Goal: Information Seeking & Learning: Learn about a topic

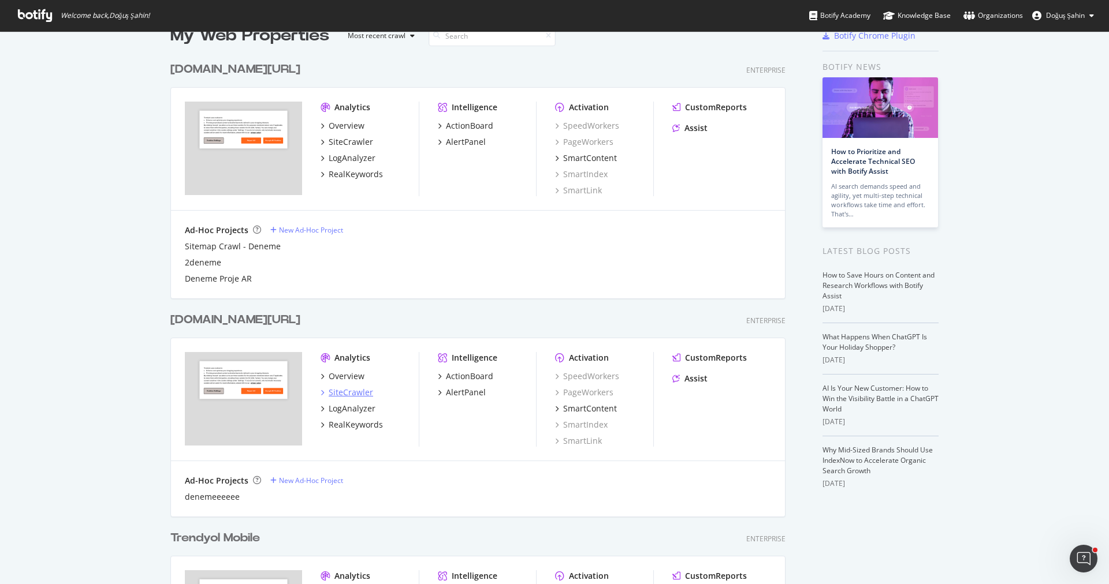
scroll to position [181, 0]
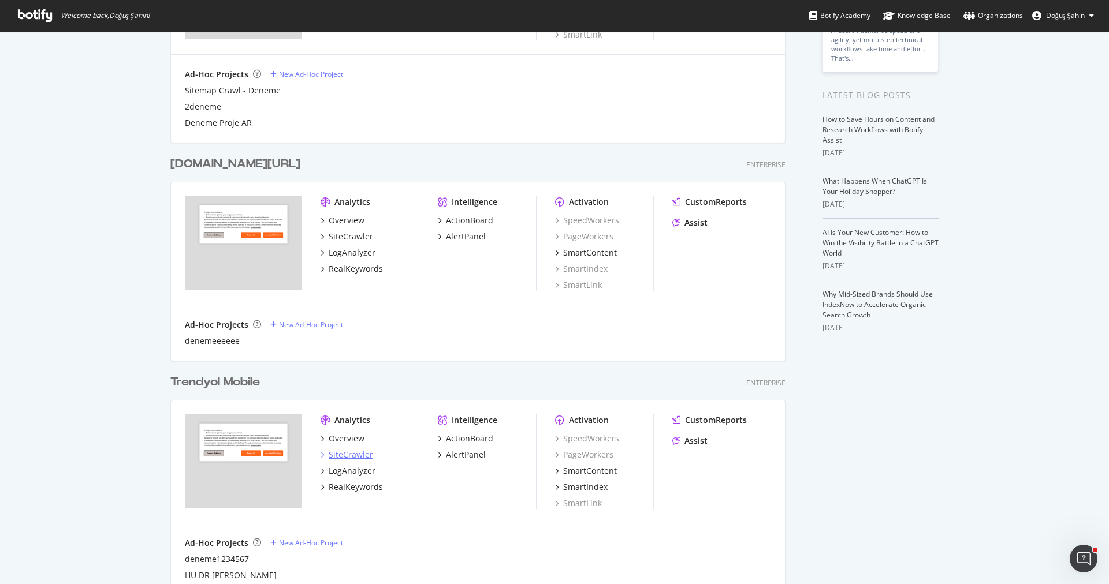
click at [354, 454] on div "SiteCrawler" at bounding box center [351, 455] width 44 height 12
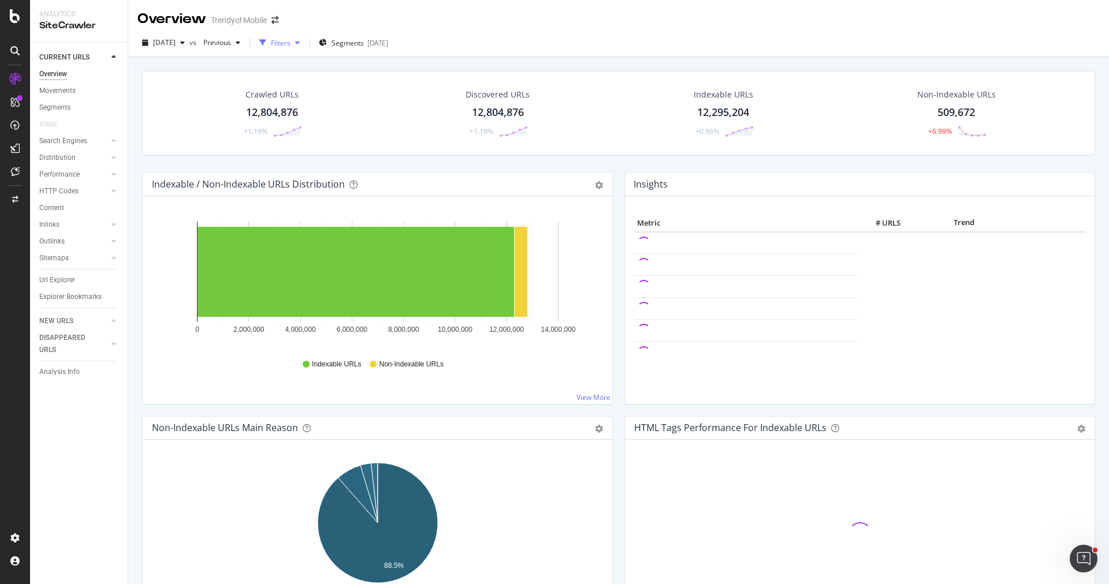
click at [290, 45] on div "Filters" at bounding box center [281, 43] width 20 height 10
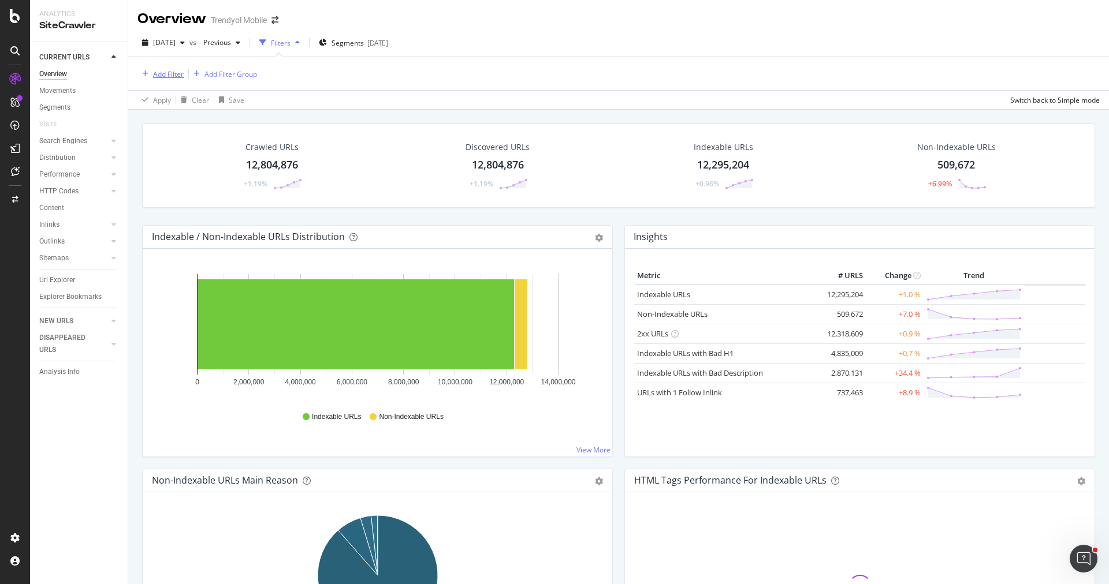
click at [179, 74] on div "Add Filter" at bounding box center [168, 74] width 31 height 10
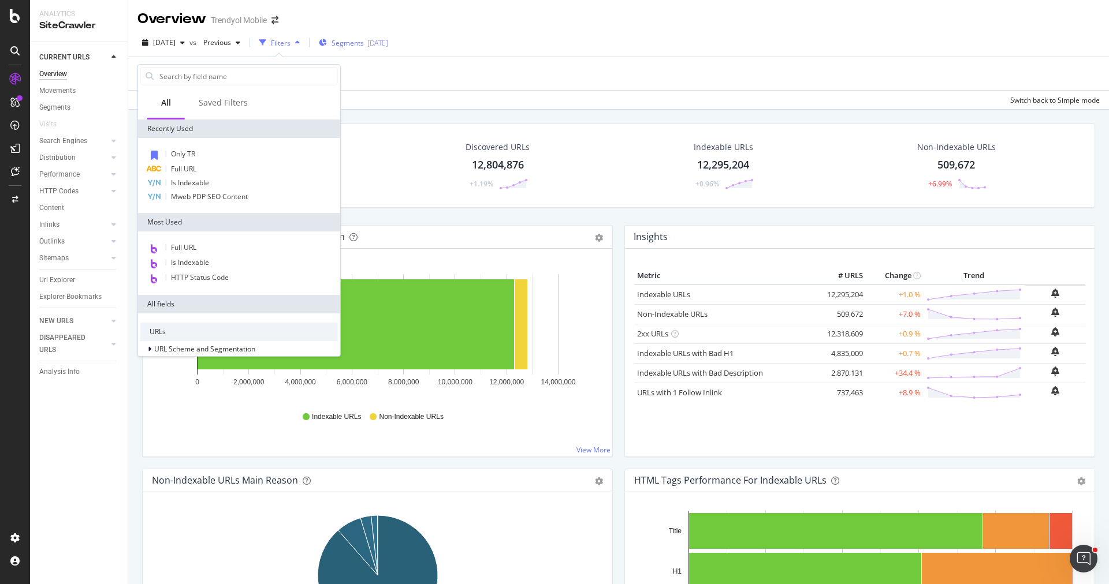
click at [358, 47] on span "Segments" at bounding box center [347, 43] width 32 height 10
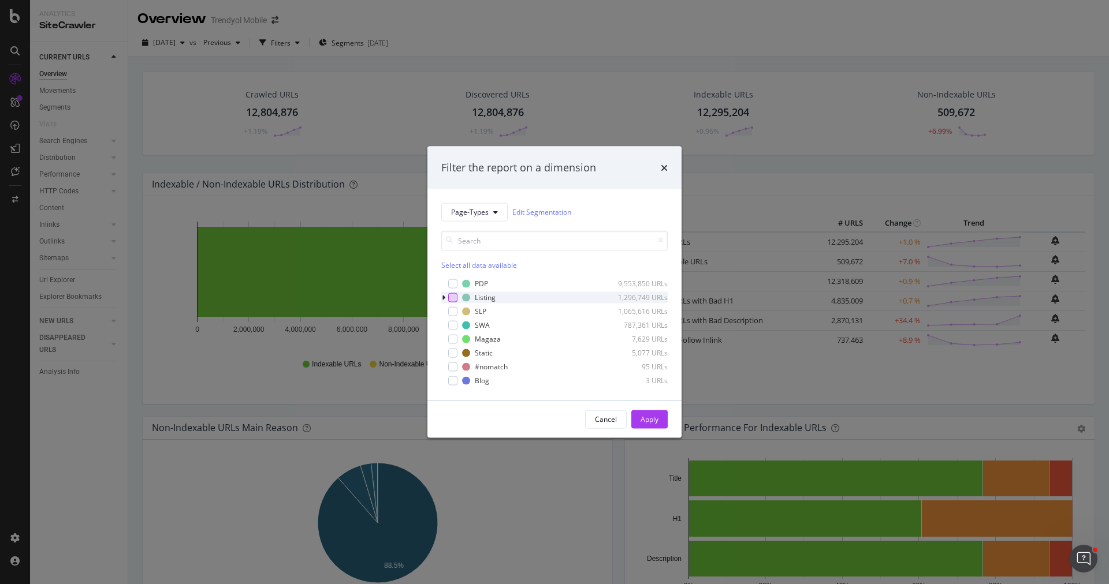
click at [451, 296] on div "modal" at bounding box center [452, 297] width 9 height 9
click at [656, 413] on div "Apply" at bounding box center [649, 419] width 18 height 17
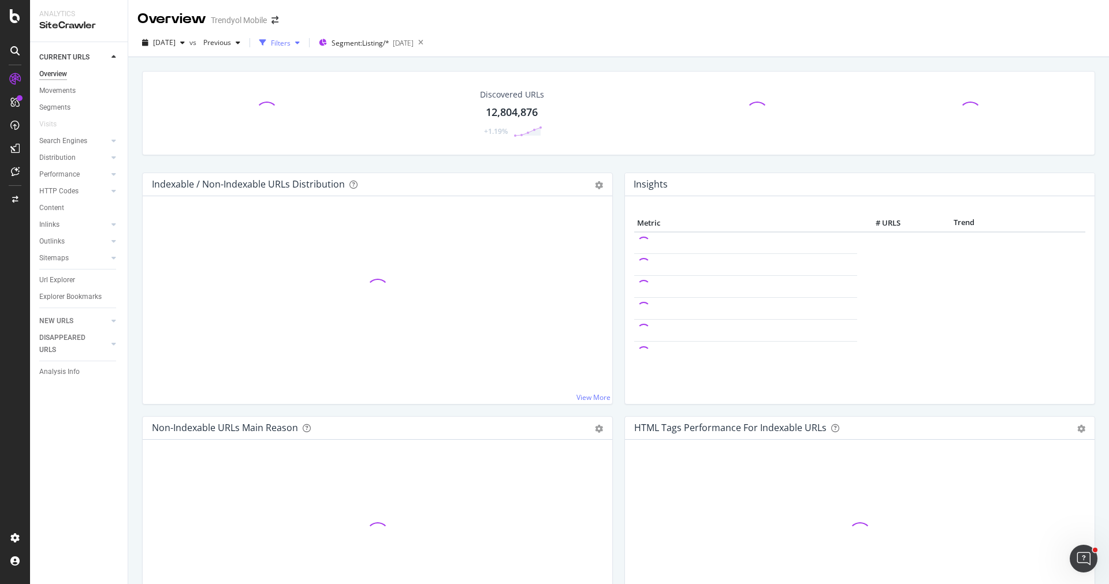
click at [290, 44] on div "Filters" at bounding box center [281, 43] width 20 height 10
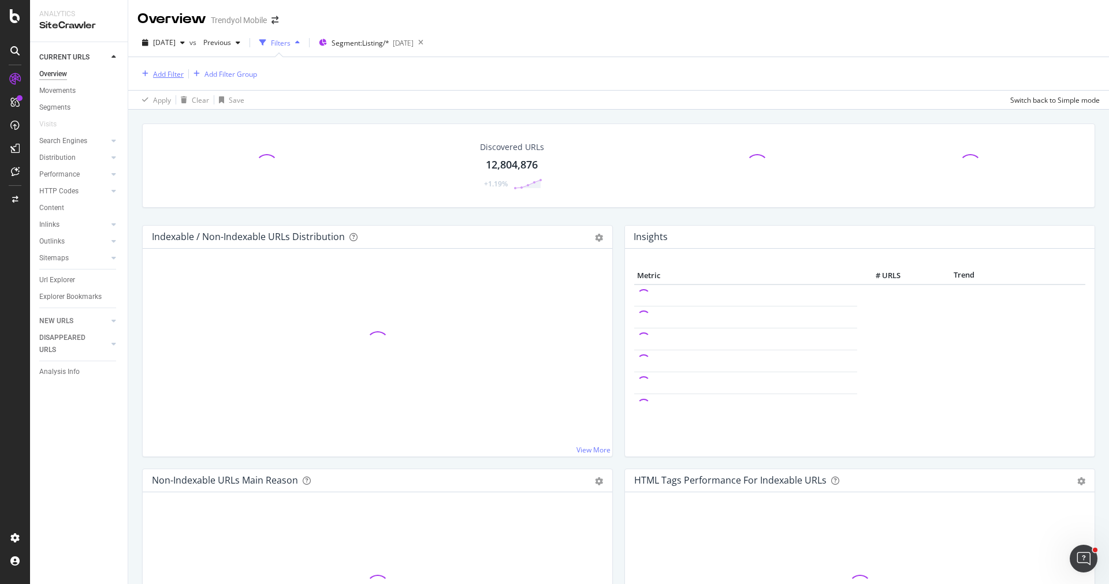
click at [166, 74] on div "Add Filter" at bounding box center [168, 74] width 31 height 10
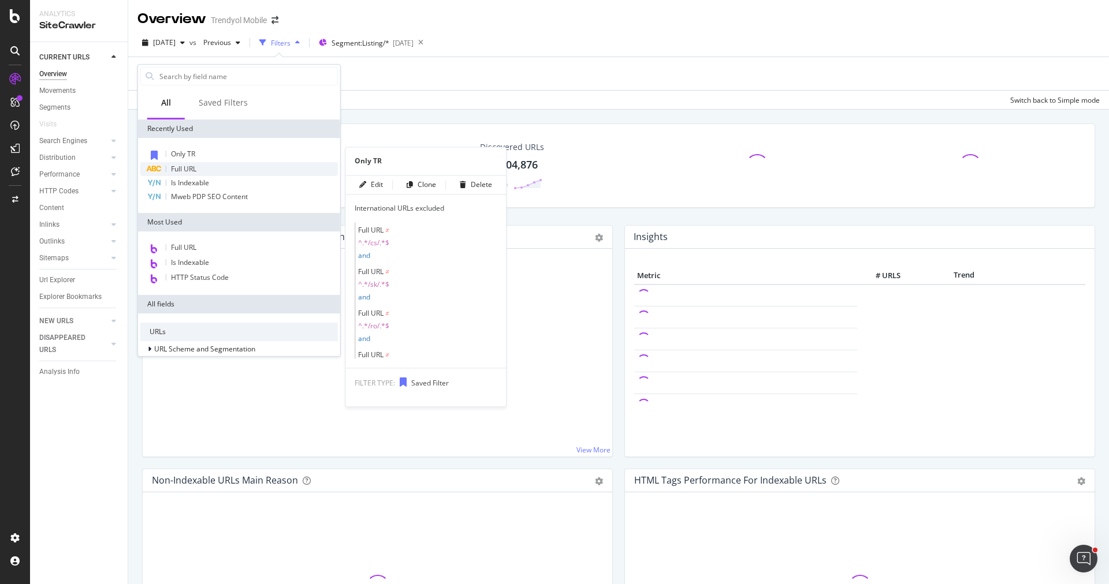
click at [203, 162] on div "Full URL" at bounding box center [238, 169] width 197 height 14
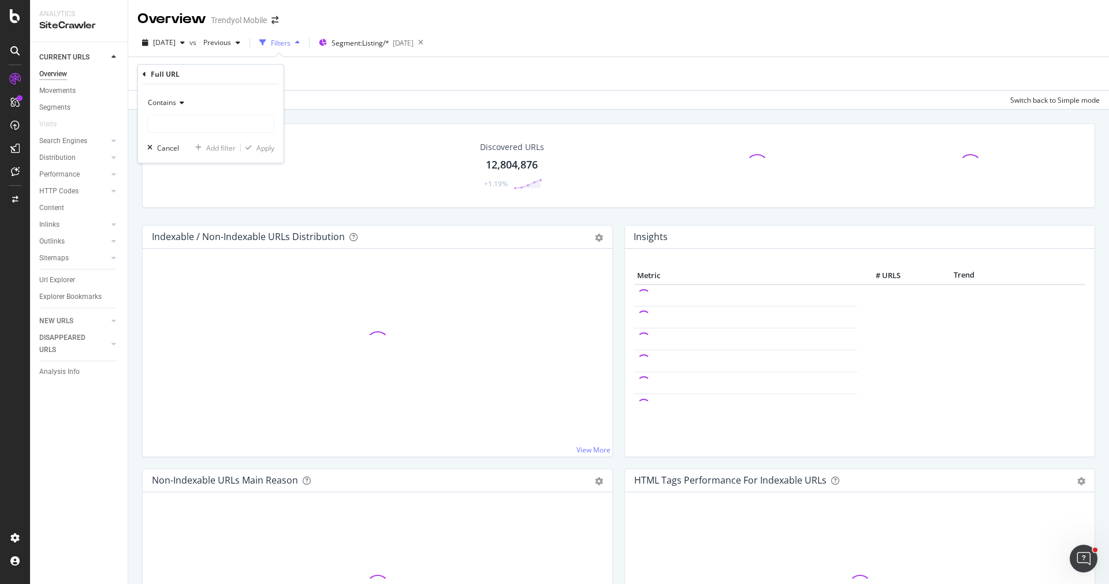
click at [191, 103] on div "Contains" at bounding box center [210, 103] width 127 height 18
click at [199, 225] on div "Doesn't contain" at bounding box center [212, 231] width 124 height 15
click at [199, 126] on input "text" at bounding box center [211, 123] width 126 height 18
type input "p"
type input "pi="
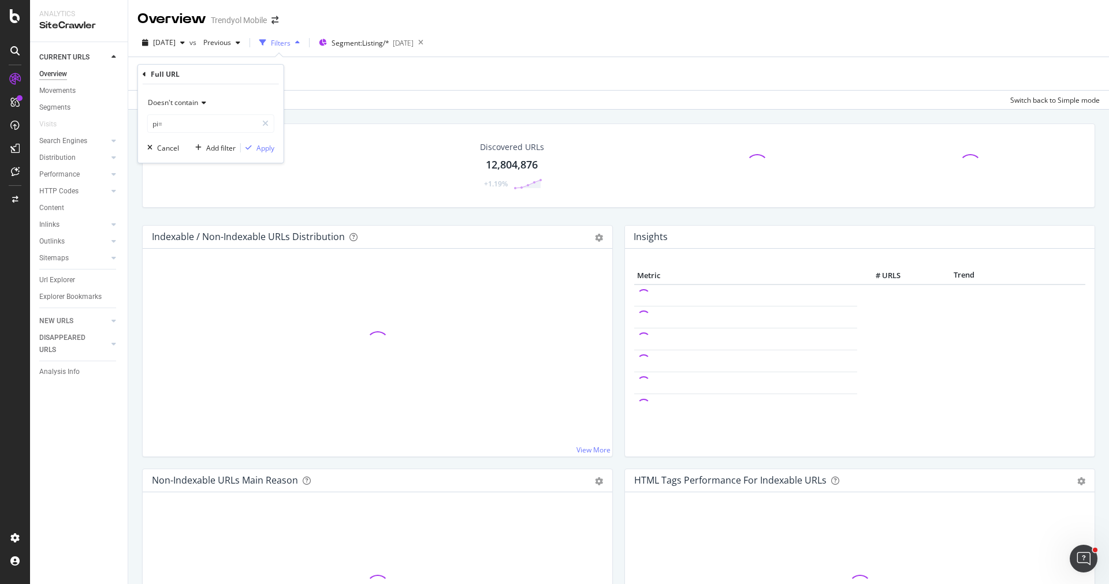
click at [271, 154] on div "Doesn't contain pi= Cancel Add filter Apply" at bounding box center [211, 123] width 146 height 79
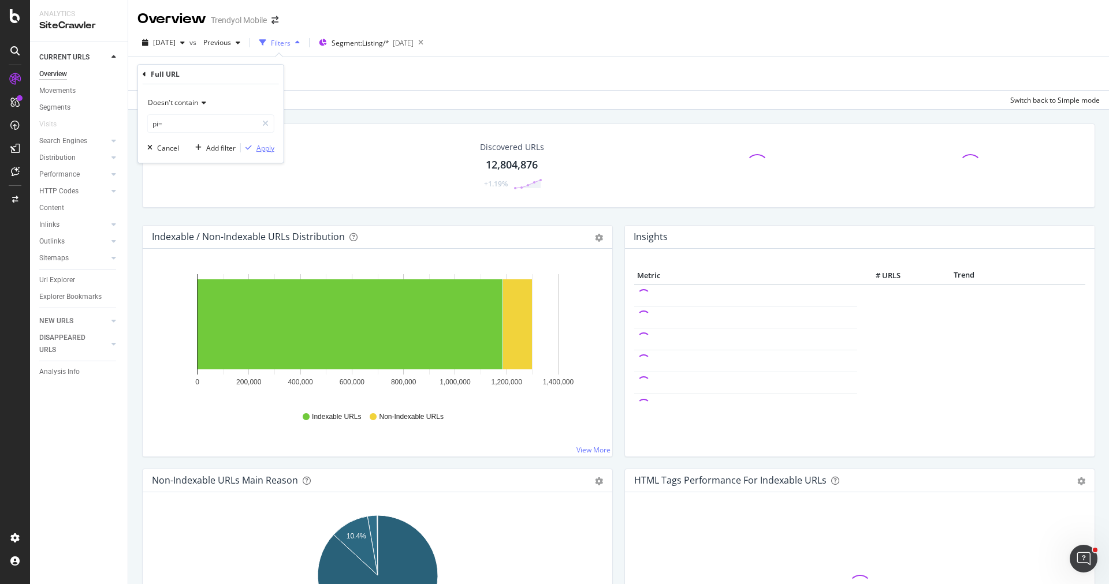
click at [266, 150] on div "Apply" at bounding box center [265, 148] width 18 height 10
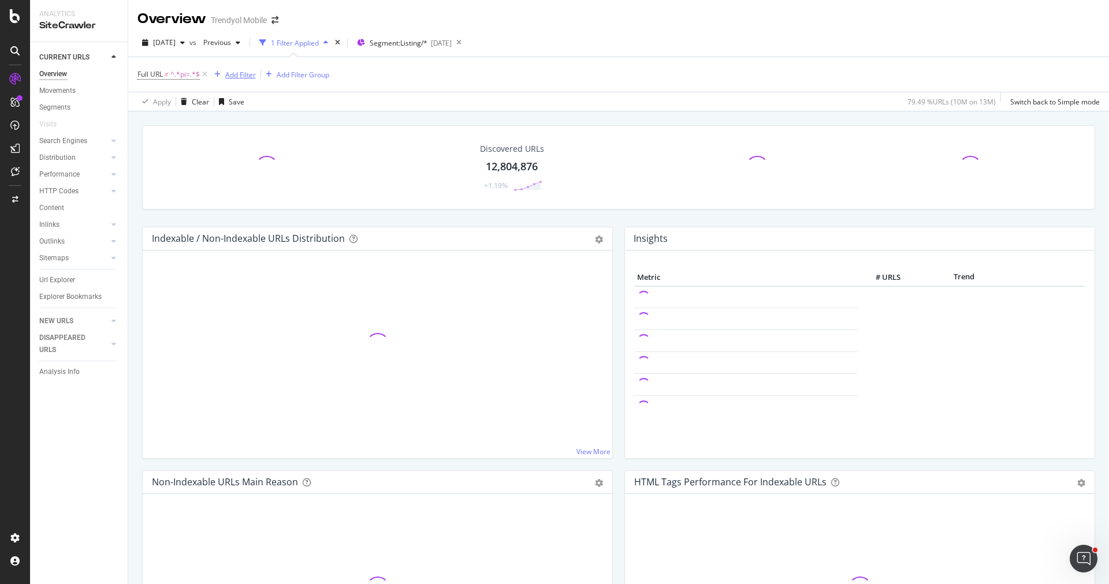
click at [239, 76] on div "Add Filter" at bounding box center [240, 75] width 31 height 10
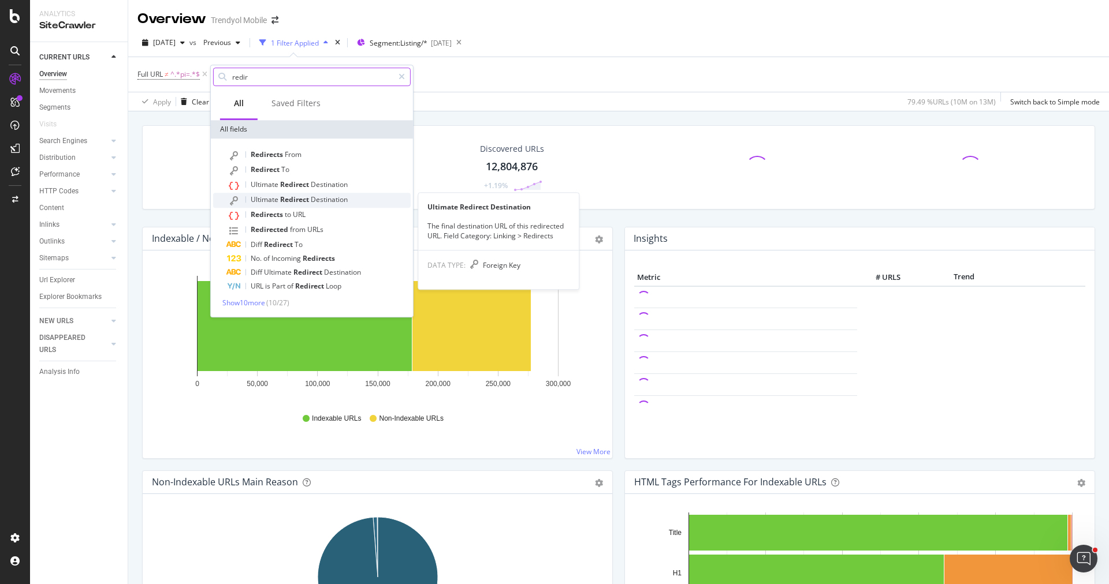
type input "redir"
click at [321, 195] on span "Destination" at bounding box center [329, 200] width 37 height 10
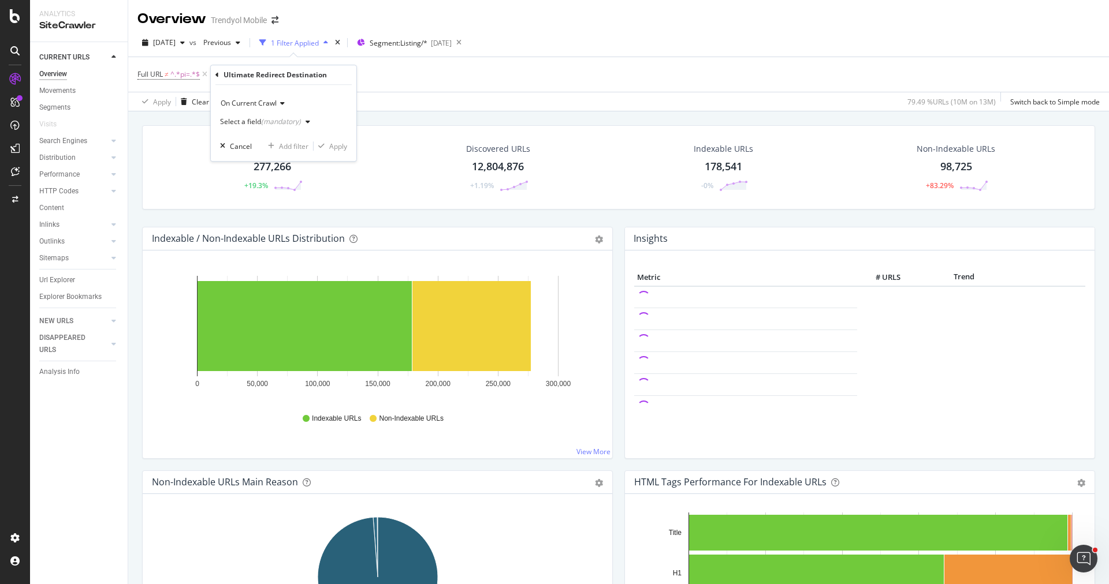
click at [244, 120] on div "Select a field (mandatory)" at bounding box center [260, 121] width 81 height 7
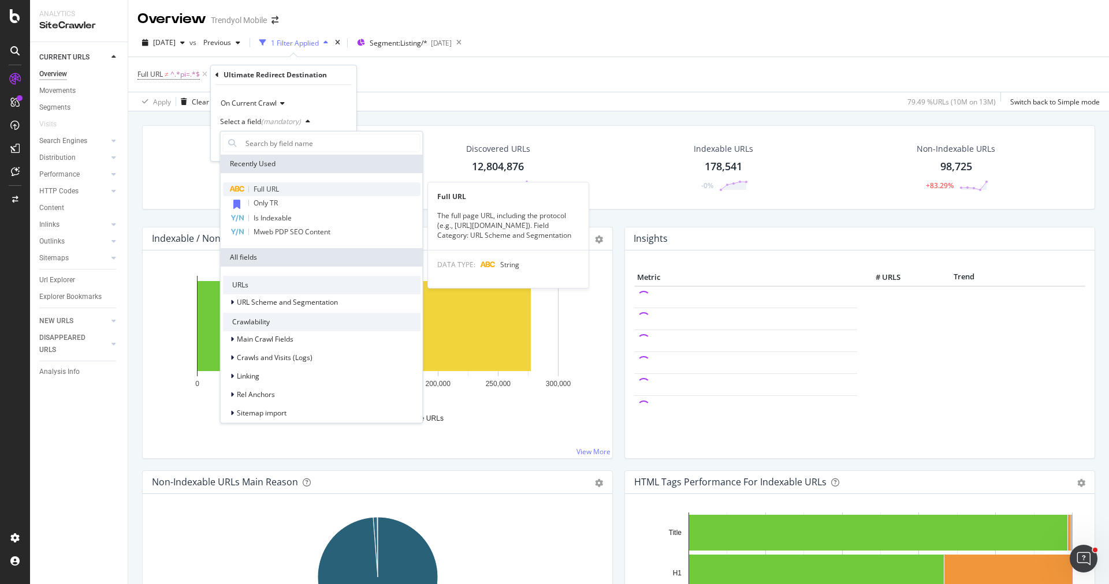
click at [308, 188] on div "Full URL" at bounding box center [321, 189] width 197 height 14
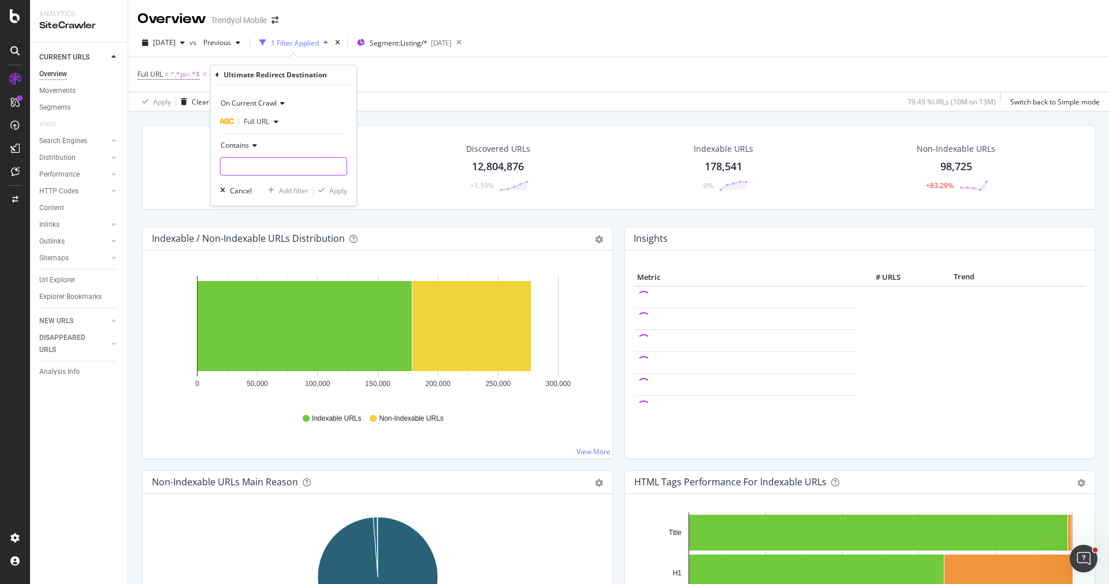
click at [281, 165] on input "text" at bounding box center [284, 166] width 126 height 18
type input "/sr/"
click at [344, 188] on div "Apply" at bounding box center [338, 191] width 18 height 10
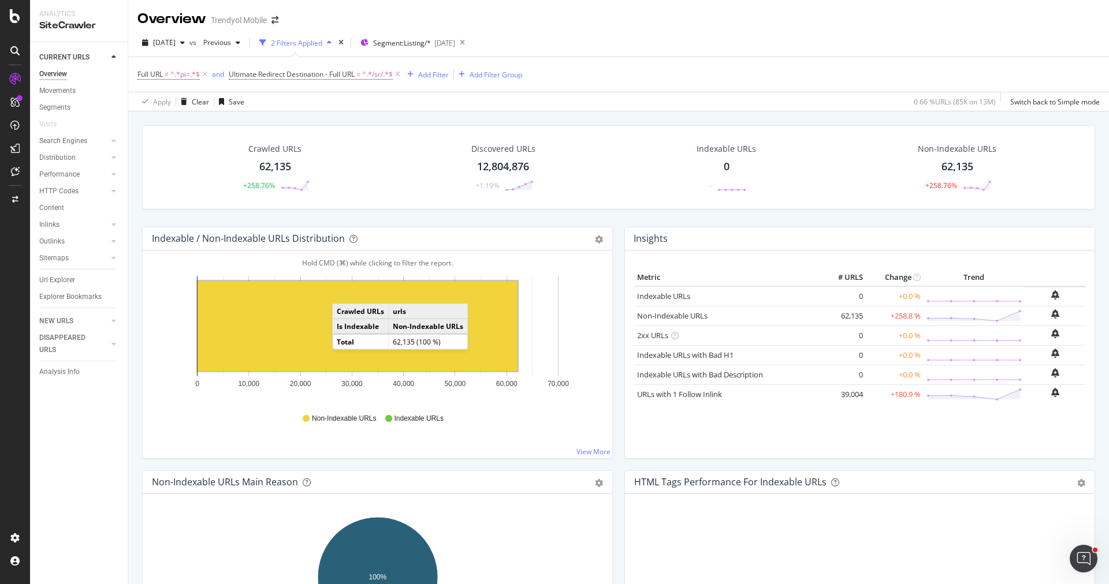
click at [344, 290] on rect "A chart." at bounding box center [357, 326] width 320 height 90
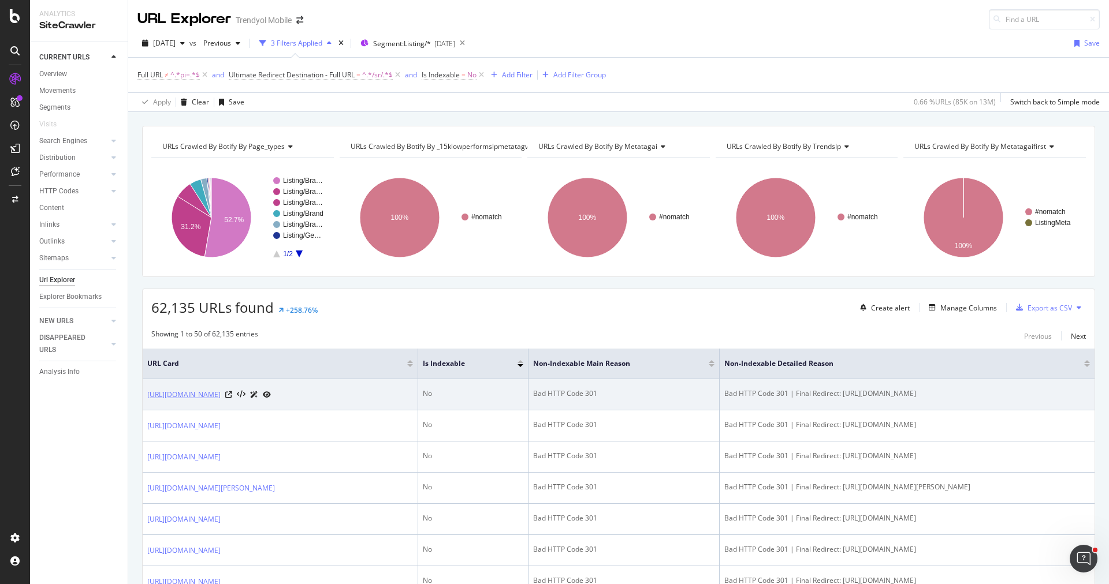
click at [221, 393] on link "https://www.trendyol.com/dede-oyuncak-model-bebek-x-b103179-c144070" at bounding box center [183, 395] width 73 height 12
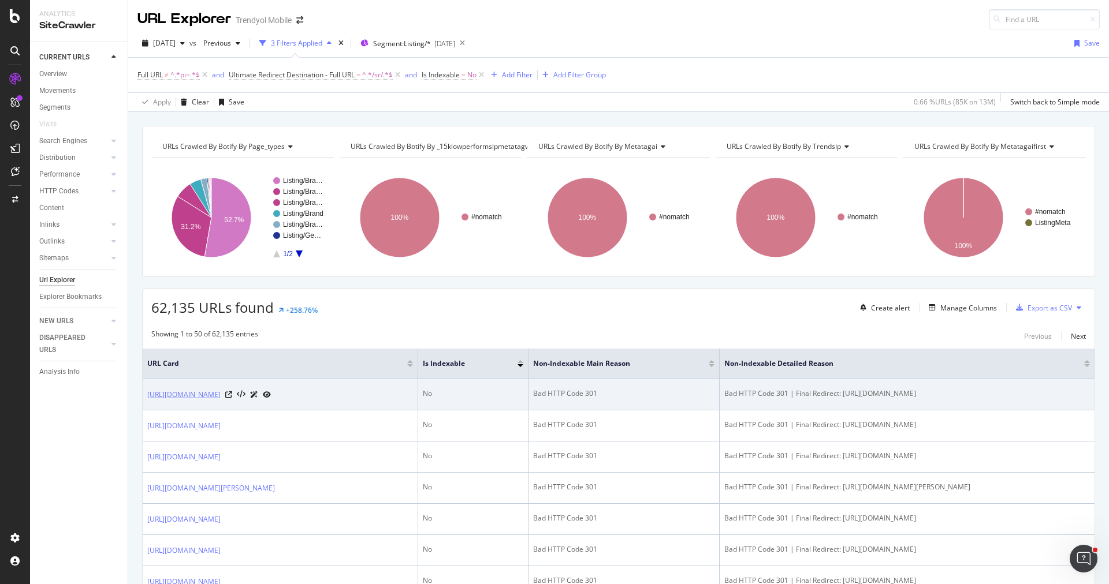
drag, startPoint x: 143, startPoint y: 390, endPoint x: 389, endPoint y: 391, distance: 245.4
click at [389, 391] on td "https://www.trendyol.com/dede-oyuncak-model-bebek-x-b103179-c144070" at bounding box center [280, 394] width 275 height 31
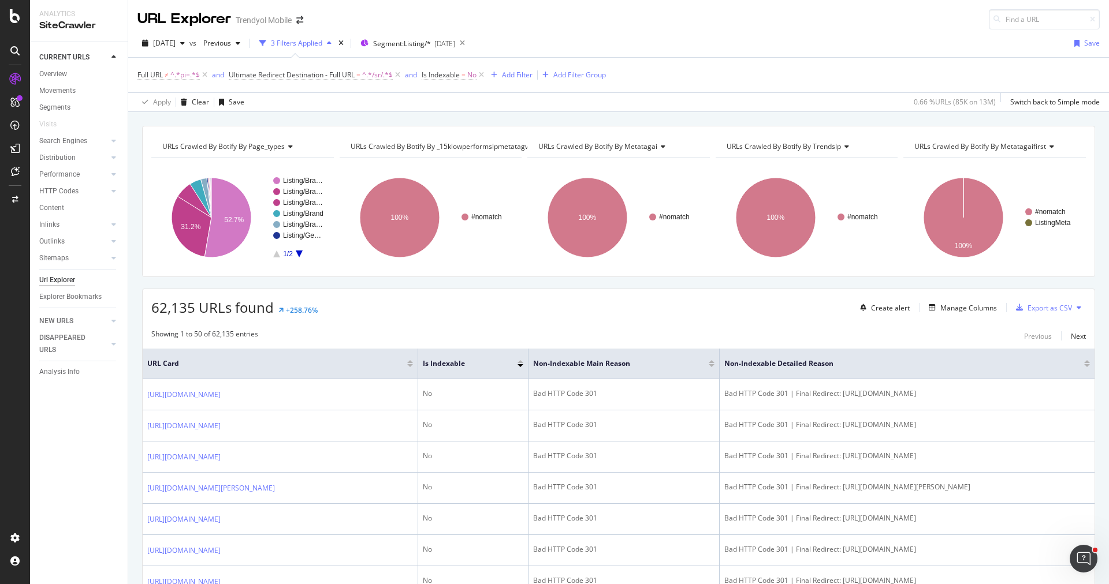
copy link "https://www.trendyol.com/dede-oyuncak-model-bebek-x-b103179-c144070"
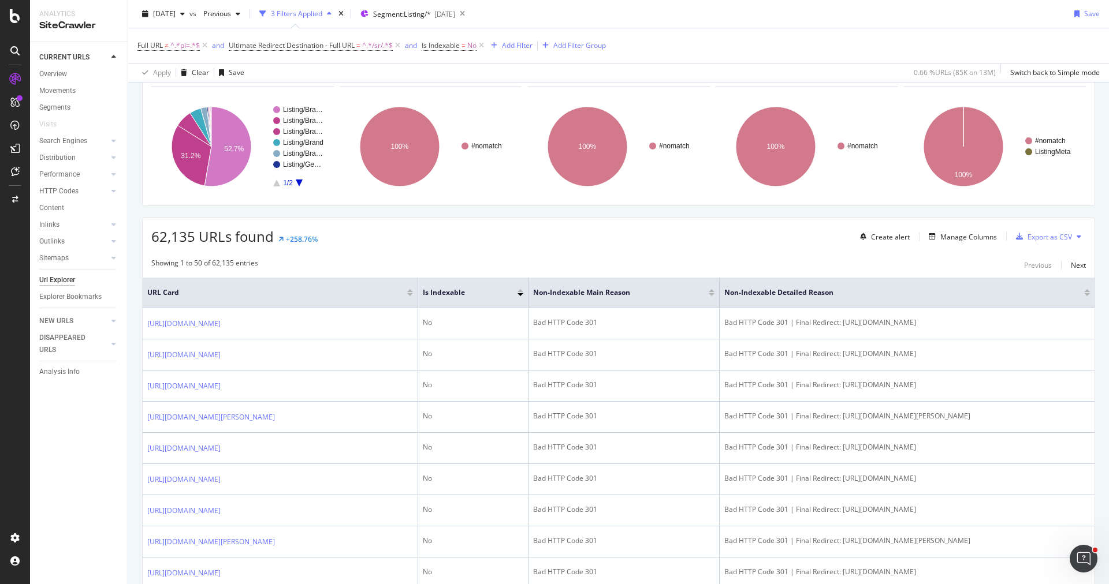
scroll to position [79, 0]
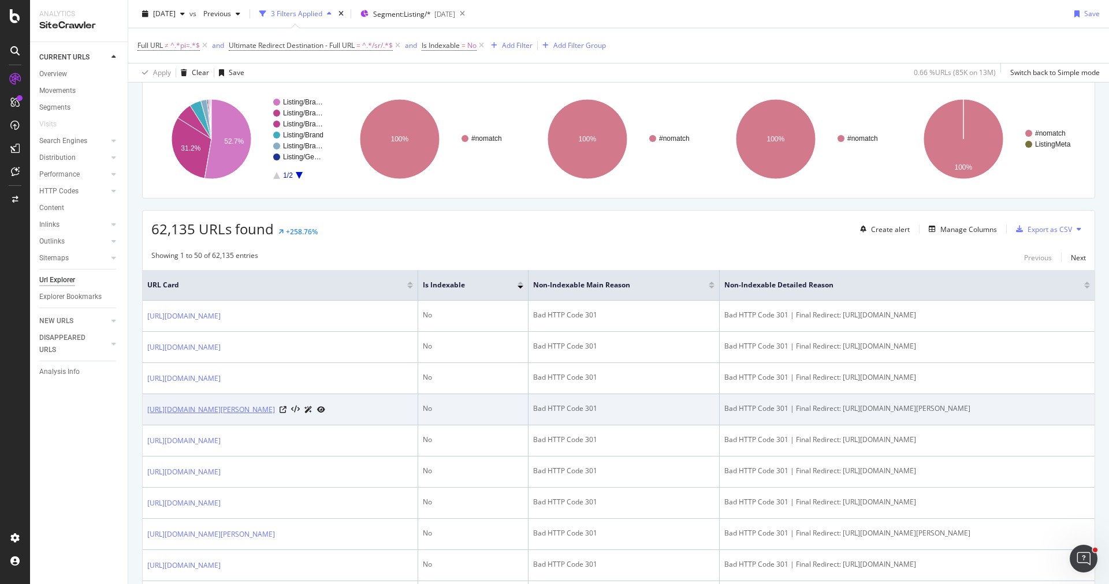
click at [275, 416] on link "https://www.trendyol.com/bobbi-brown-makyaj-seti-x-b1229-c104019" at bounding box center [211, 410] width 128 height 12
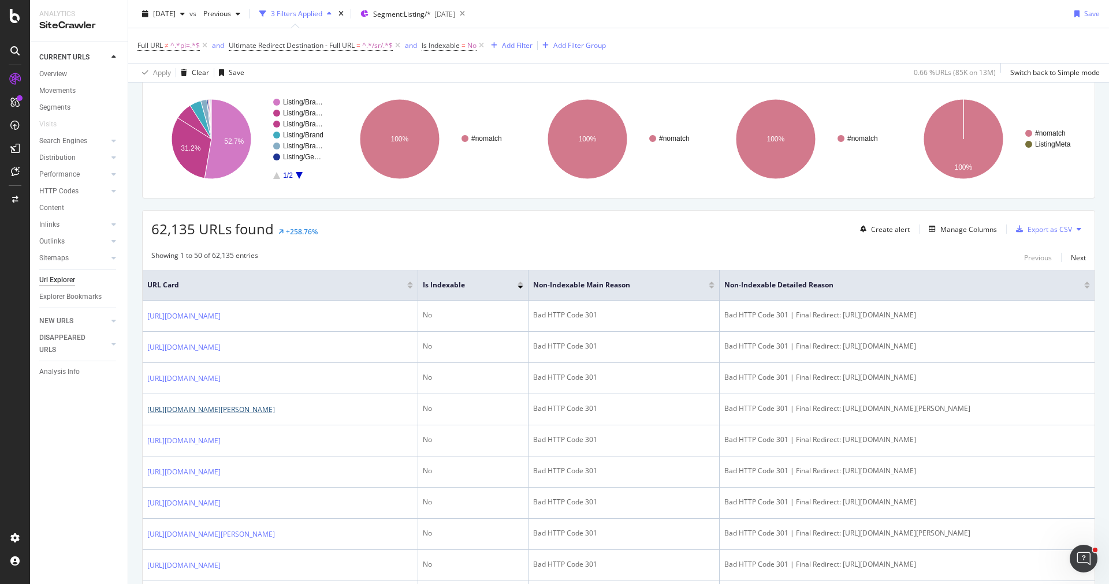
scroll to position [0, 0]
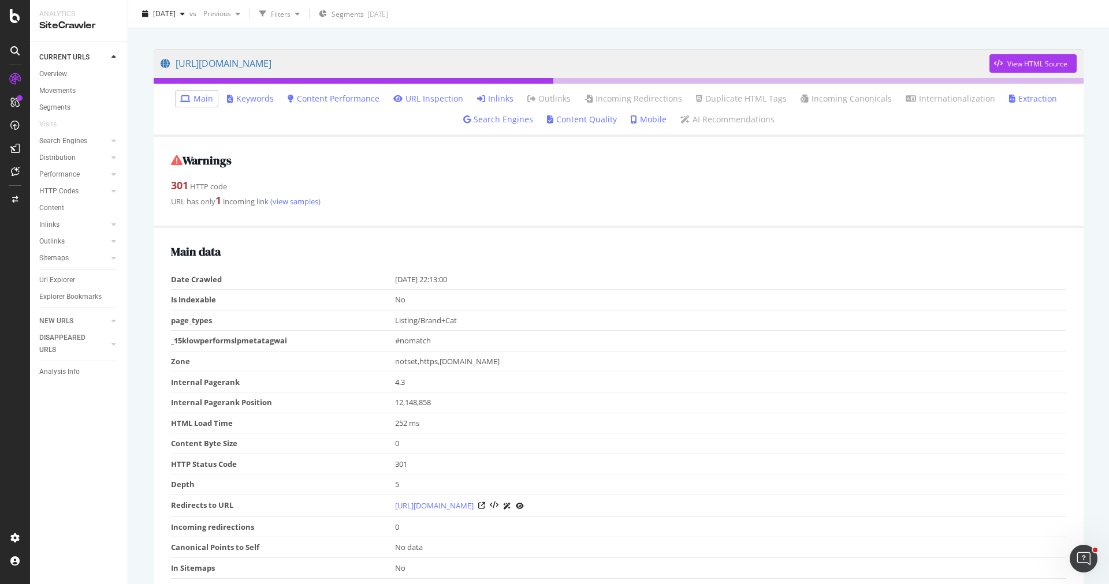
scroll to position [88, 0]
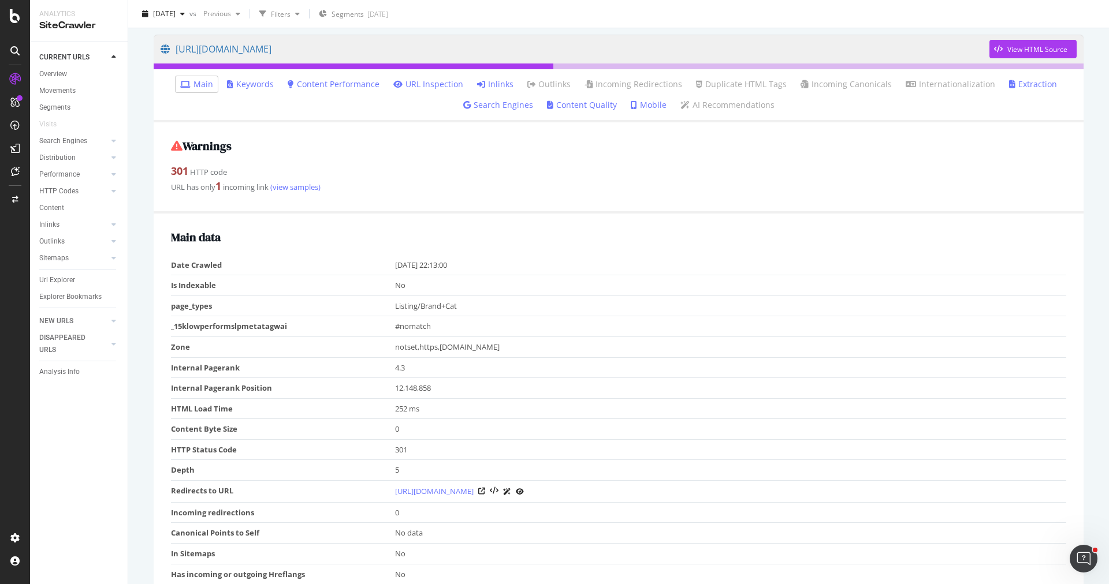
click at [499, 82] on link "Inlinks" at bounding box center [495, 85] width 36 height 12
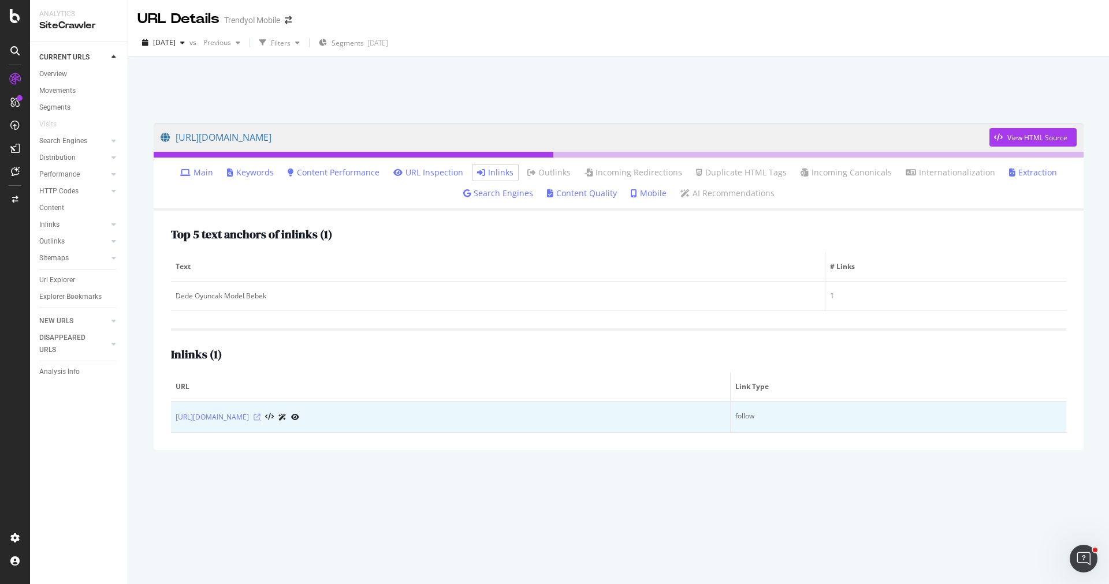
click at [260, 417] on icon at bounding box center [256, 417] width 7 height 7
click at [249, 416] on link "https://www.trendyol.com/dede-oyuncak/mila-nin-bahce-evi-p-930319195" at bounding box center [212, 418] width 73 height 12
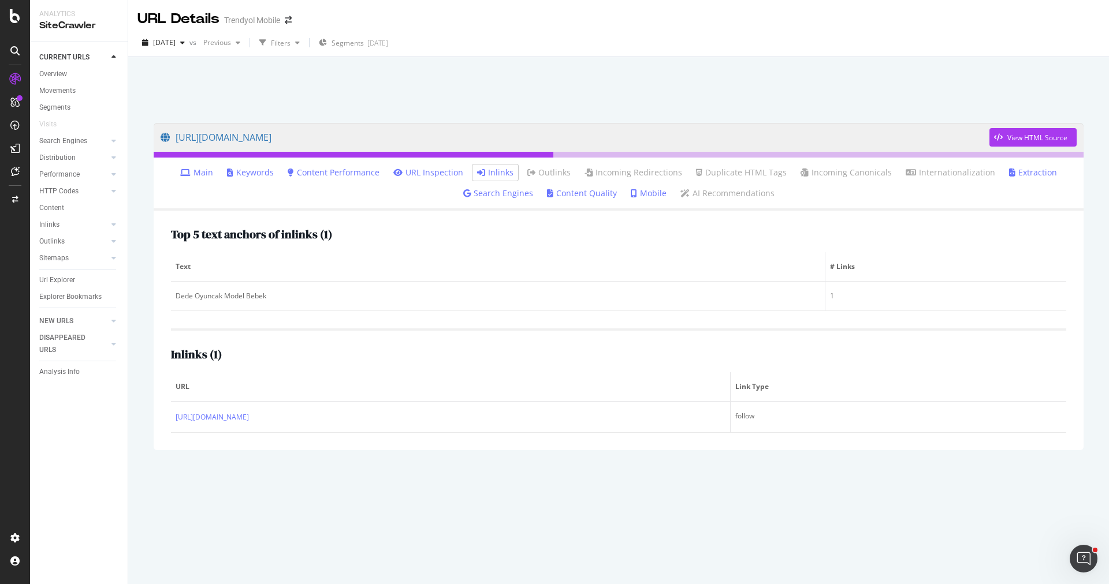
click at [527, 275] on th "Text" at bounding box center [498, 266] width 654 height 29
drag, startPoint x: 323, startPoint y: 234, endPoint x: 174, endPoint y: 235, distance: 148.4
click at [174, 235] on div "Top 5 text anchors of inlinks ( 1 )" at bounding box center [618, 234] width 895 height 13
click at [210, 243] on div "Top 5 text anchors of inlinks ( 1 ) Text # Links Dede Oyuncak Model Bebek 1" at bounding box center [618, 269] width 895 height 83
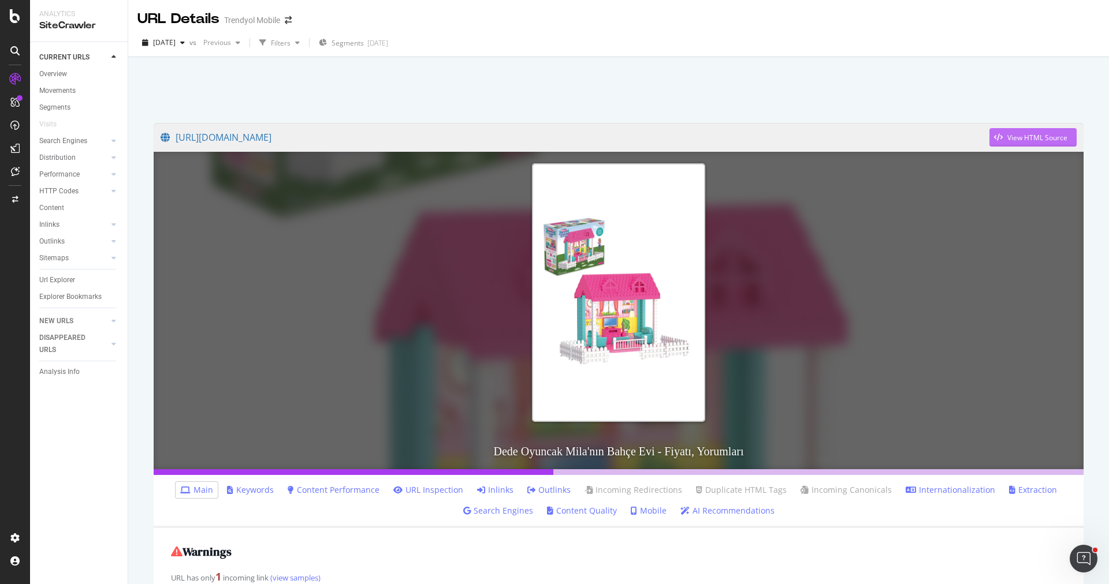
click at [1031, 133] on div "View HTML Source" at bounding box center [1037, 138] width 60 height 10
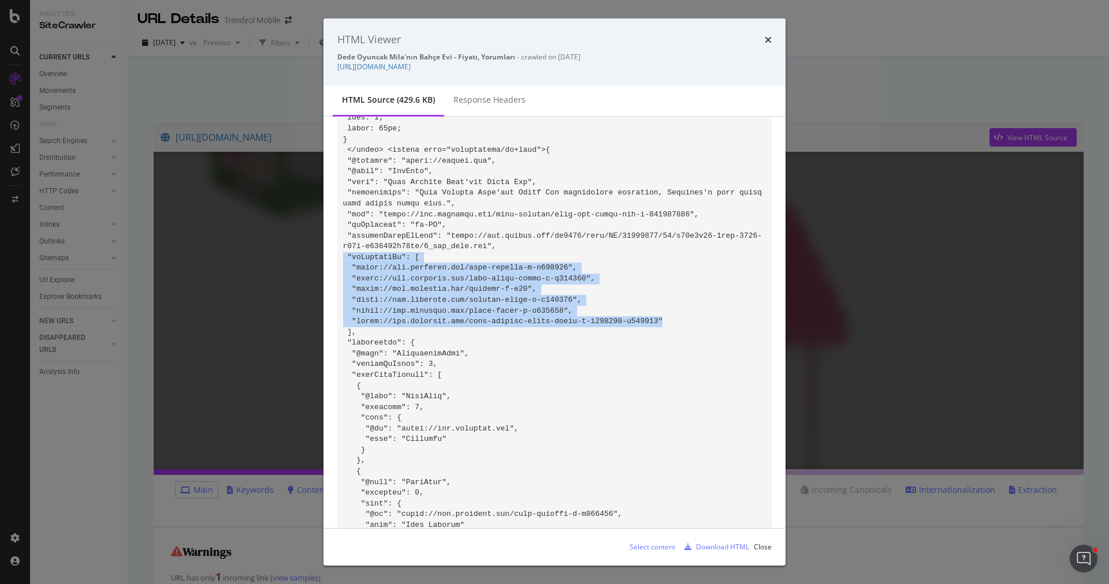
drag, startPoint x: 674, startPoint y: 320, endPoint x: 340, endPoint y: 260, distance: 339.2
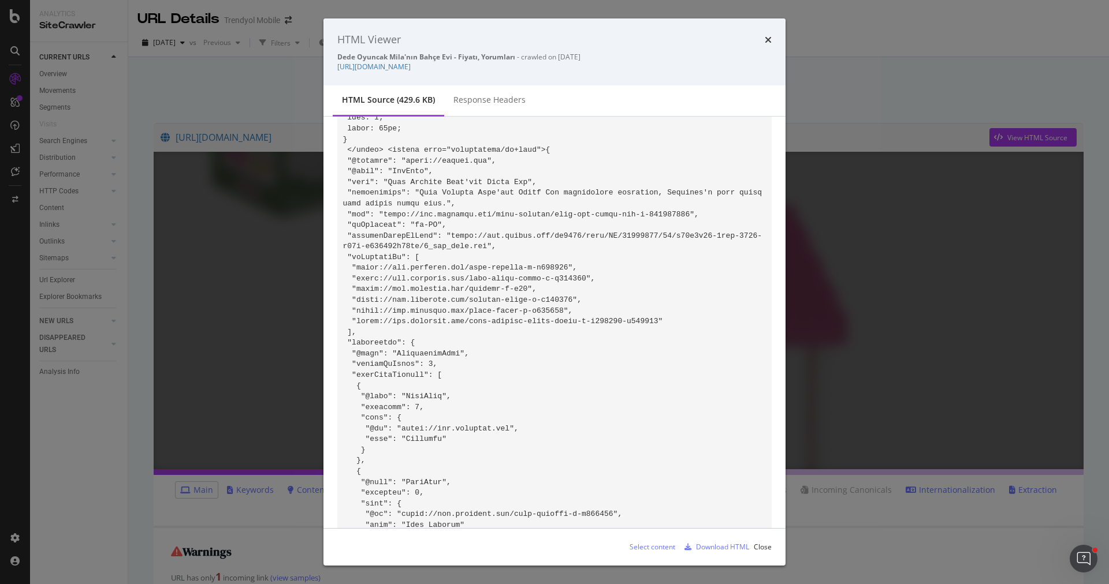
click at [591, 62] on div "Dede Oyuncak Mila'nın Bahçe Evi - Fiyatı, Yorumları - crawled on 2025-09-08 htt…" at bounding box center [554, 62] width 434 height 20
drag, startPoint x: 591, startPoint y: 69, endPoint x: 336, endPoint y: 68, distance: 254.6
click at [336, 68] on div "HTML Viewer Dede Oyuncak Mila'nın Bahçe Evi - Fiyatı, Yorumları - crawled on 20…" at bounding box center [554, 51] width 462 height 67
copy link "https://www.trendyol.com/dede-oyuncak/mila-nin-bahce-evi-p-930319195"
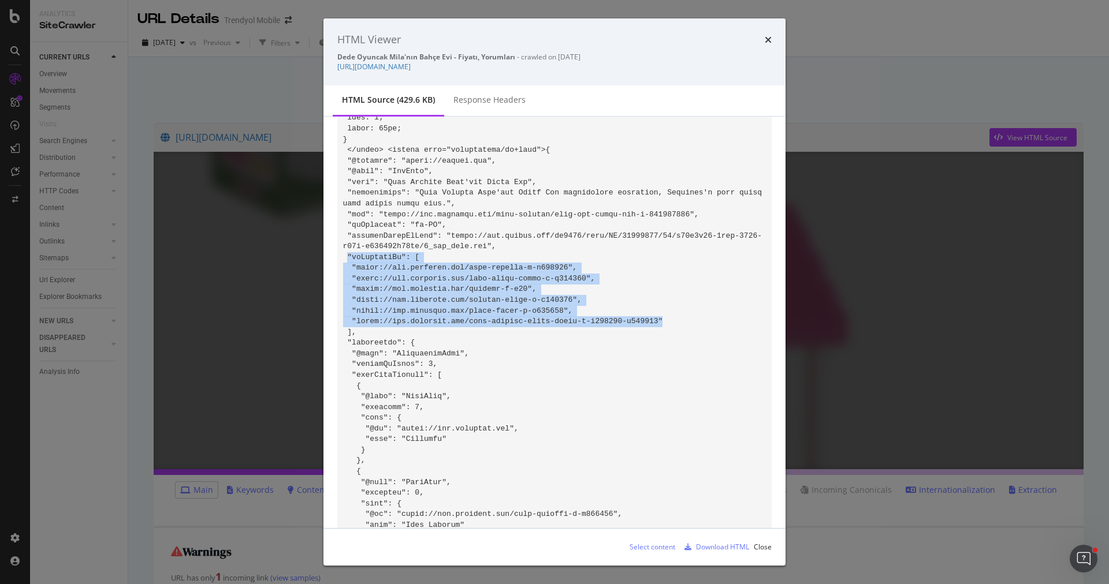
drag, startPoint x: 676, startPoint y: 321, endPoint x: 346, endPoint y: 259, distance: 336.0
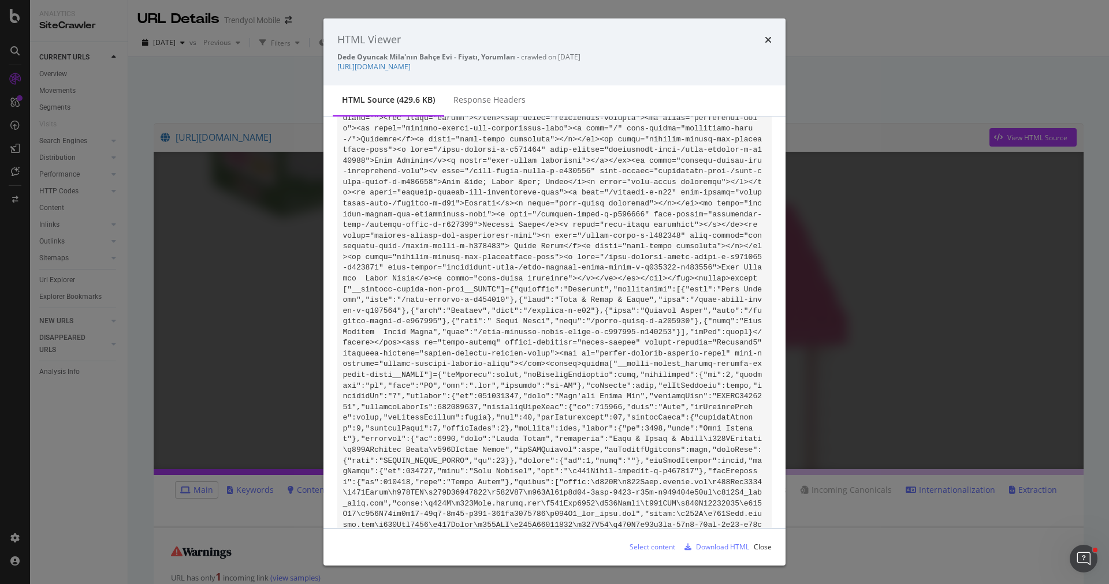
scroll to position [33217, 0]
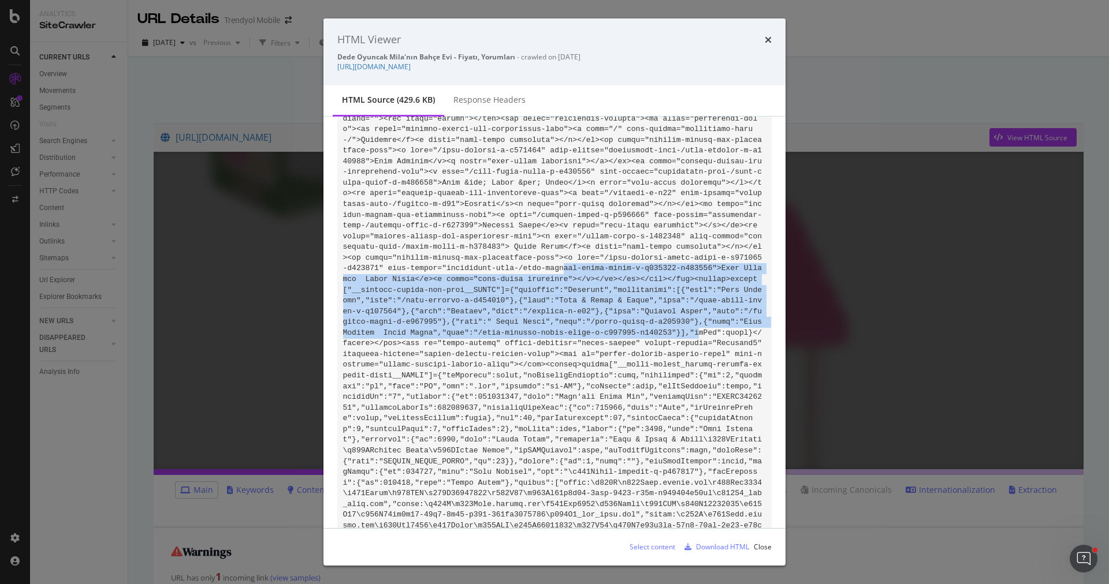
drag, startPoint x: 701, startPoint y: 360, endPoint x: 563, endPoint y: 294, distance: 153.1
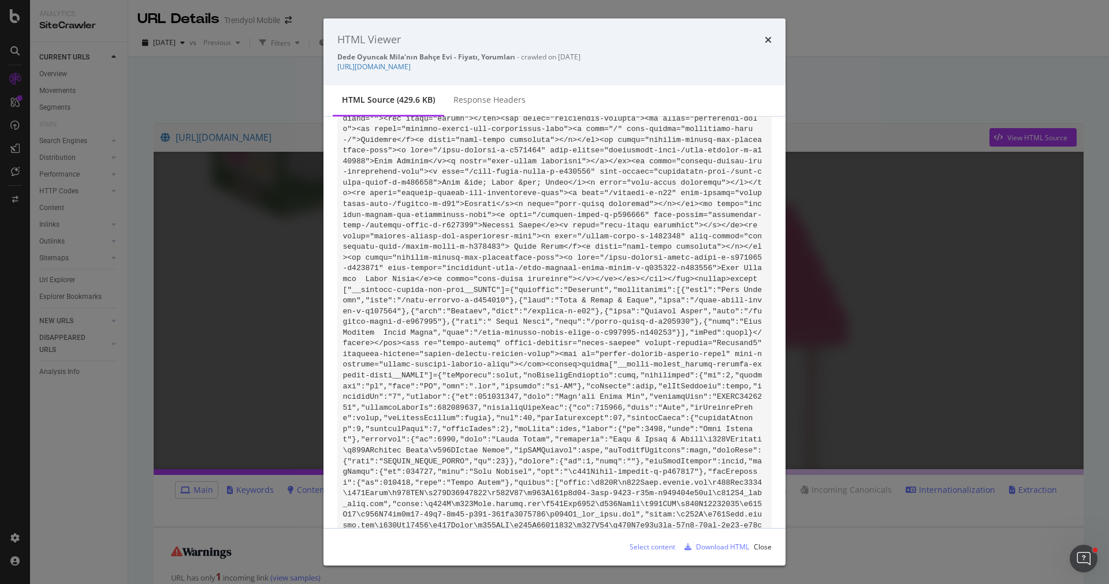
scroll to position [33277, 0]
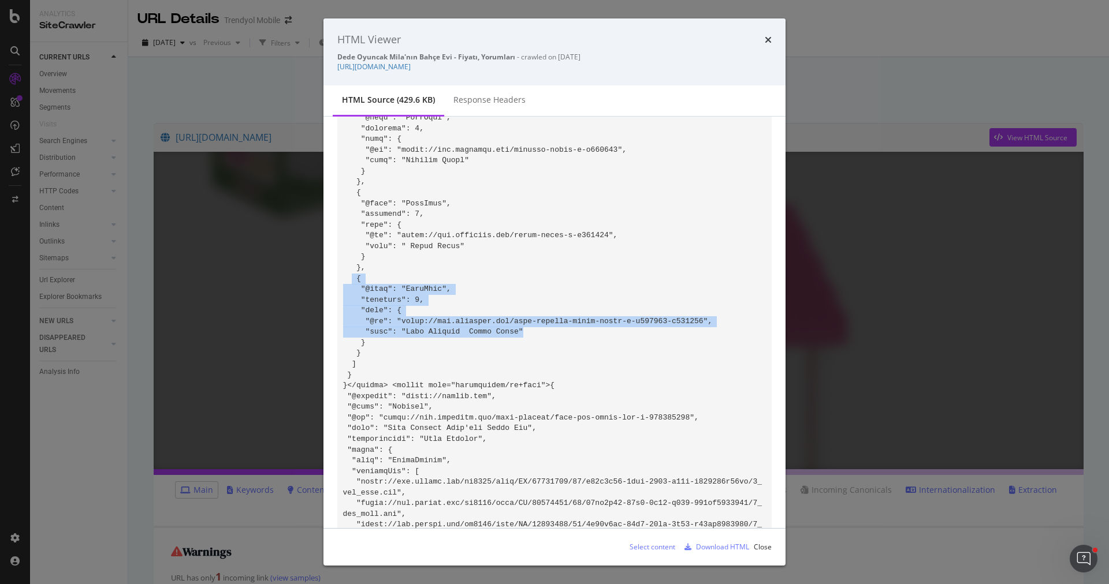
drag, startPoint x: 531, startPoint y: 337, endPoint x: 352, endPoint y: 284, distance: 187.1
click at [766, 38] on icon "times" at bounding box center [767, 39] width 7 height 9
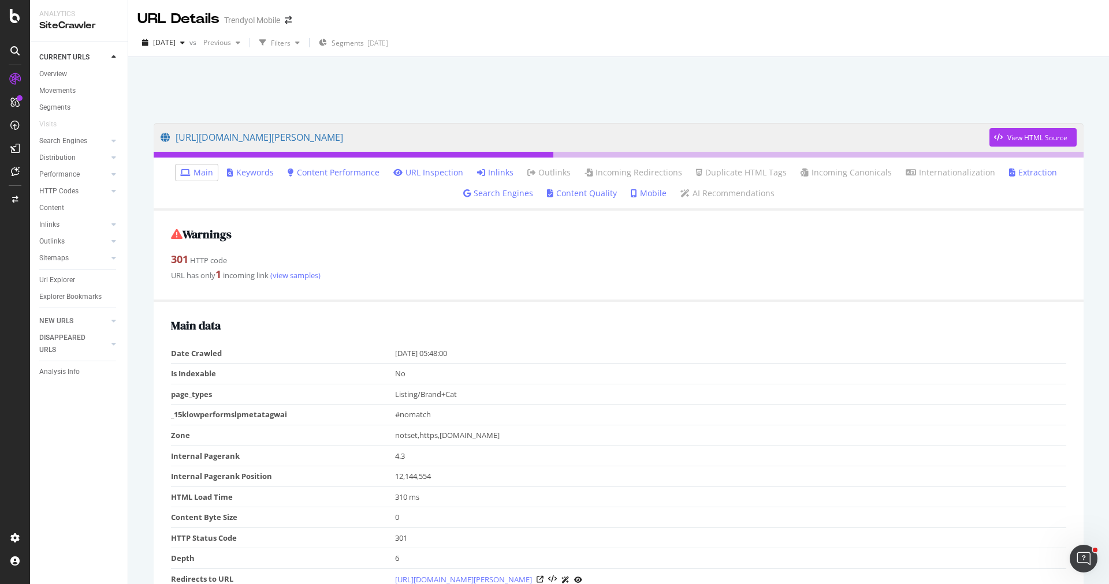
click at [502, 171] on link "Inlinks" at bounding box center [495, 173] width 36 height 12
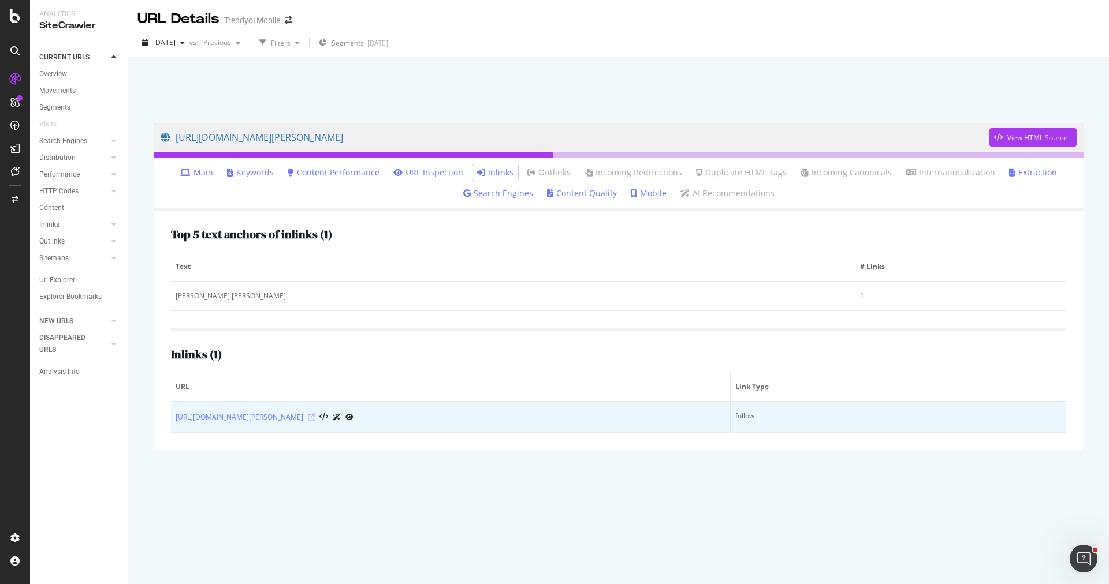
click at [315, 414] on icon at bounding box center [311, 417] width 7 height 7
click at [303, 415] on link "https://www.trendyol.com/bobbi-brown/extra-plump-lip-serum-ikili-set-bare-pink-…" at bounding box center [240, 418] width 128 height 12
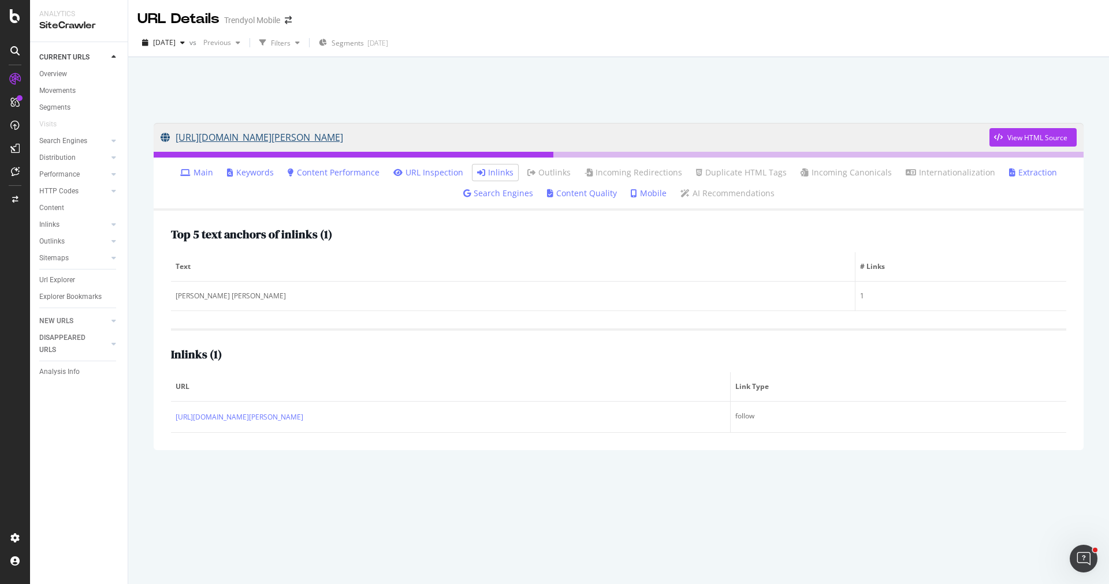
drag, startPoint x: 156, startPoint y: 132, endPoint x: 471, endPoint y: 147, distance: 315.7
click at [471, 147] on div "https://www.trendyol.com/bobbi-brown-makyaj-seti-x-b1229-c104019 View HTML Sour…" at bounding box center [619, 137] width 930 height 29
click at [161, 114] on div "https://www.trendyol.com/bobbi-brown-makyaj-seti-x-b1229-c104019 View HTML Sour…" at bounding box center [618, 286] width 953 height 350
click at [128, 124] on div "Visits" at bounding box center [83, 124] width 88 height 17
drag, startPoint x: 155, startPoint y: 133, endPoint x: 478, endPoint y: 133, distance: 322.8
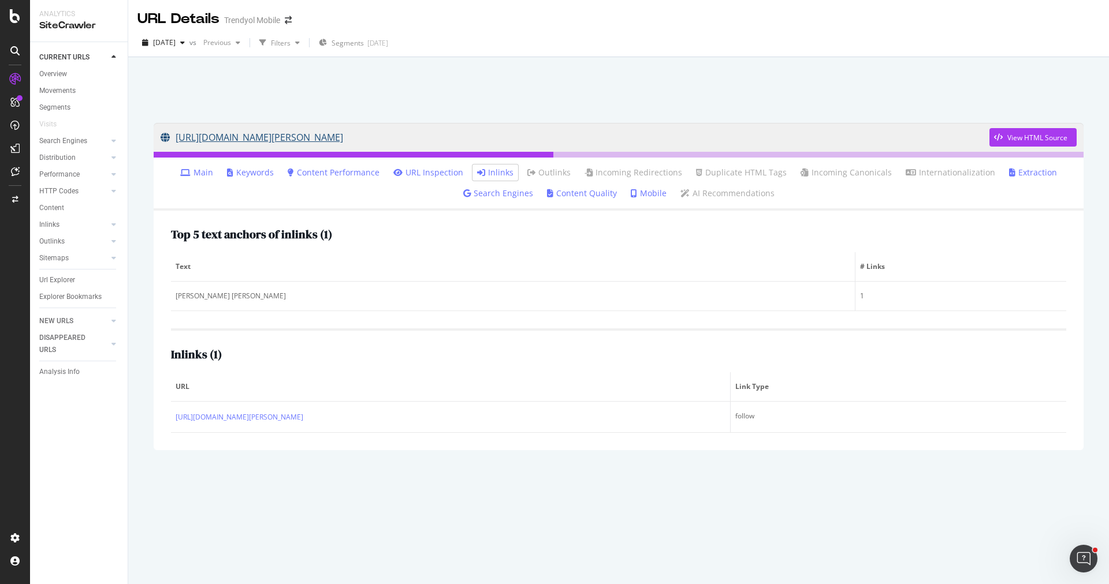
click at [478, 133] on div "https://www.trendyol.com/bobbi-brown-makyaj-seti-x-b1229-c104019 View HTML Sour…" at bounding box center [618, 320] width 980 height 527
copy link "https://www.trendyol.com/bobbi-brown-makyaj-seti-x-b1229-c104019"
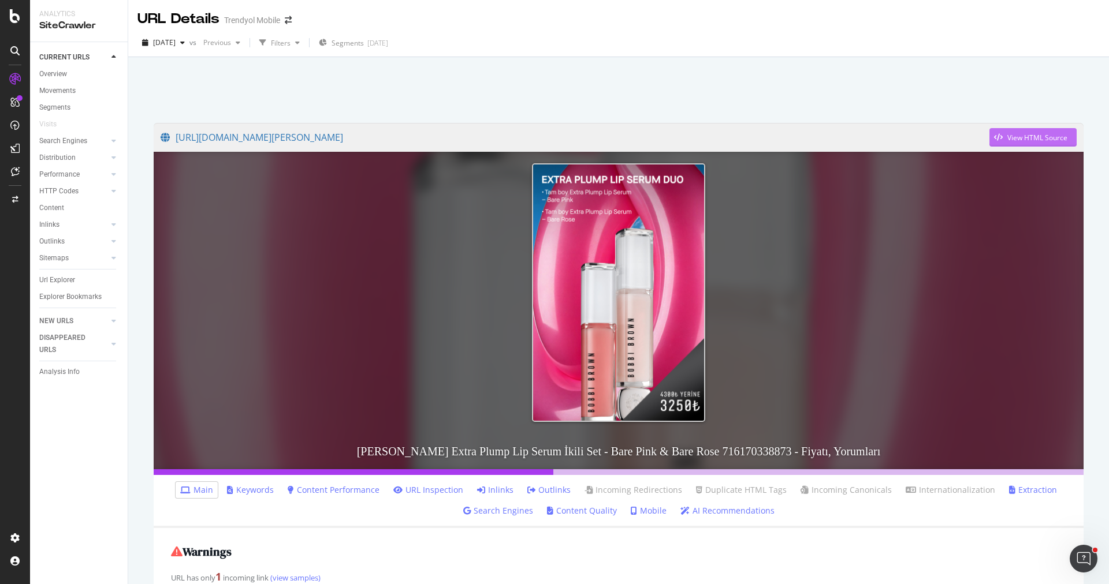
click at [1026, 132] on div "View HTML Source" at bounding box center [1028, 137] width 78 height 17
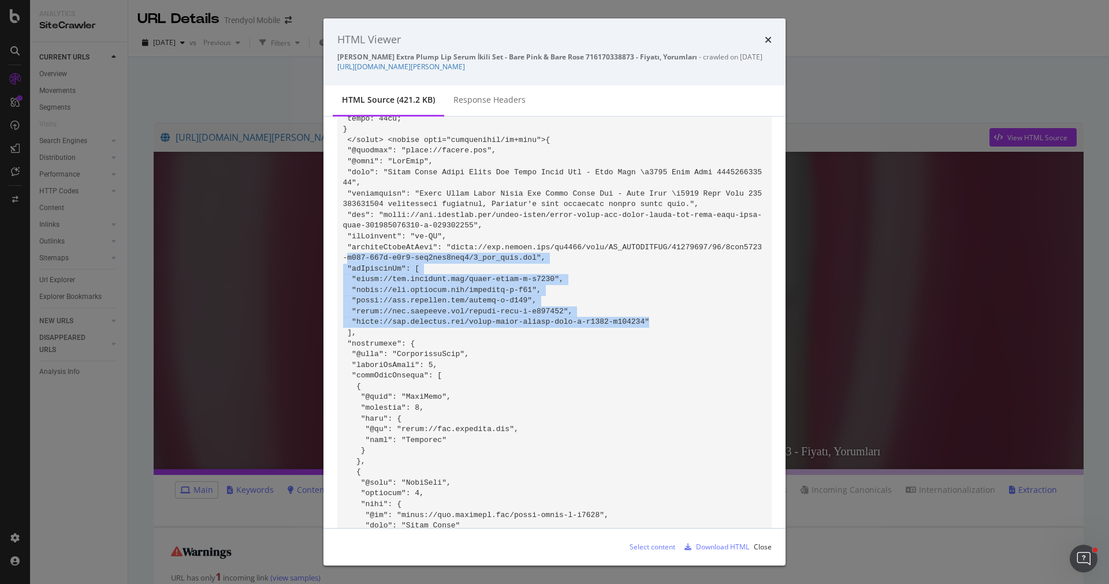
drag, startPoint x: 632, startPoint y: 323, endPoint x: 347, endPoint y: 264, distance: 291.4
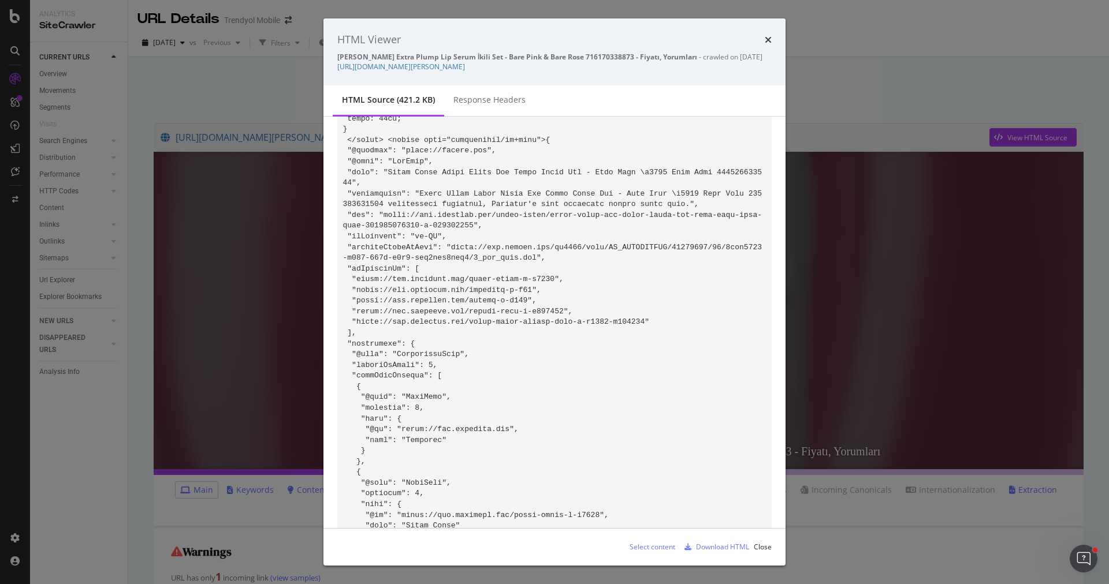
scroll to position [1384, 0]
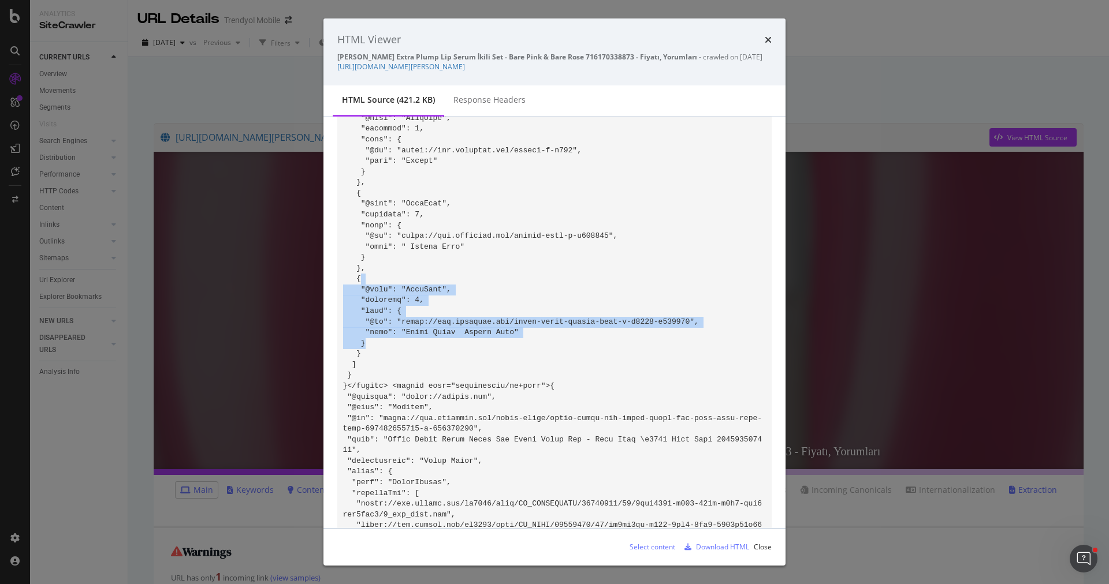
drag, startPoint x: 572, startPoint y: 340, endPoint x: 364, endPoint y: 285, distance: 215.5
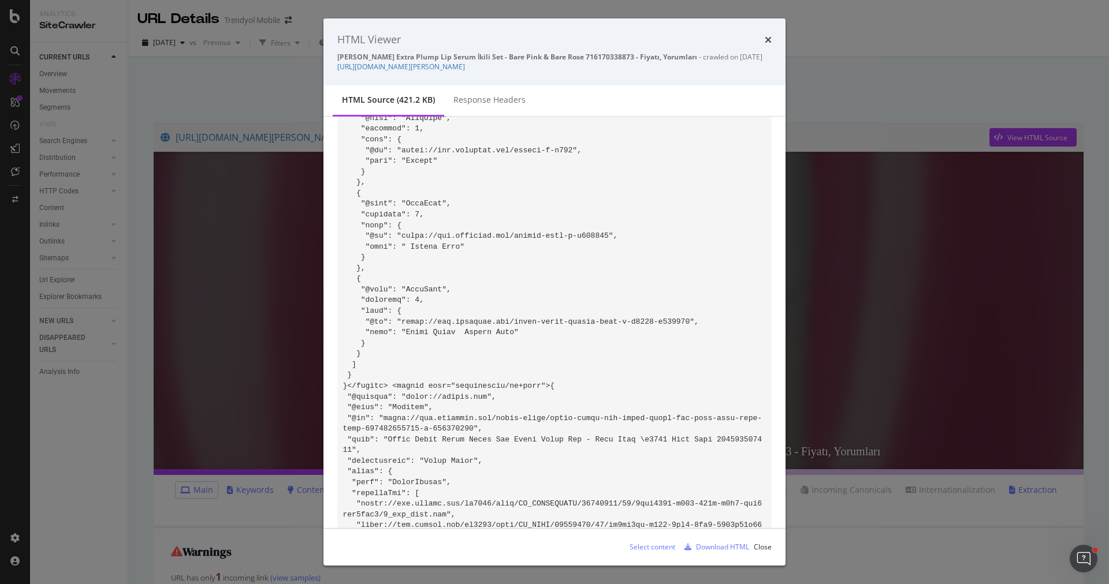
scroll to position [33037, 0]
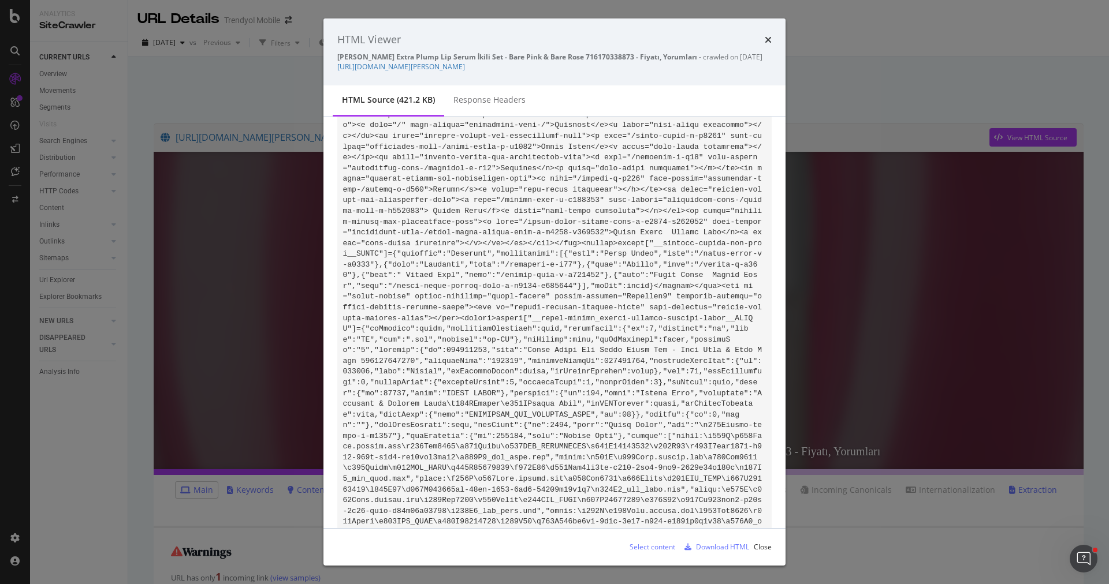
scroll to position [1384, 0]
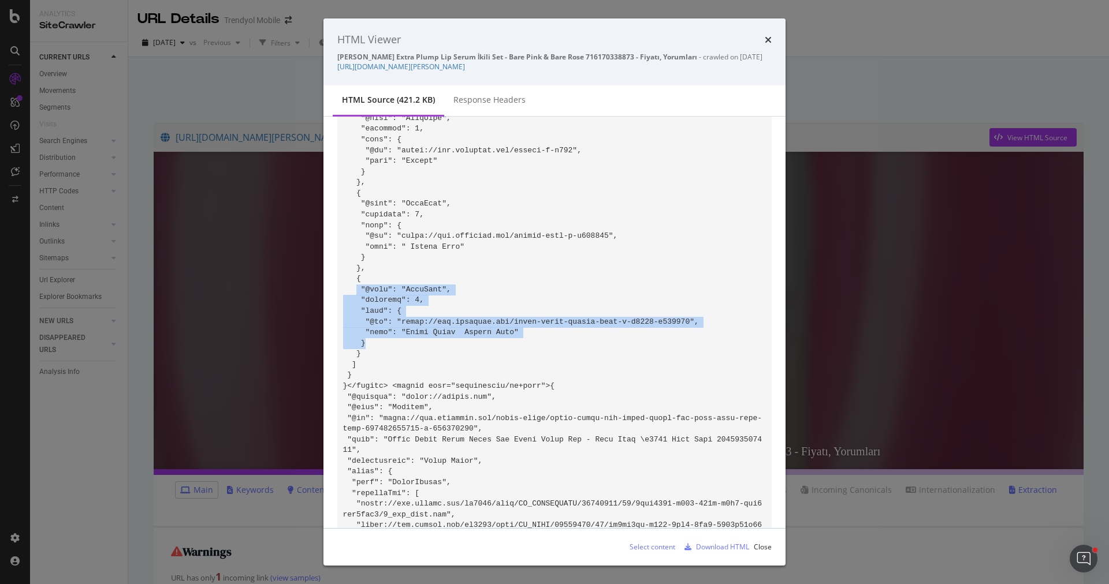
drag, startPoint x: 532, startPoint y: 344, endPoint x: 354, endPoint y: 286, distance: 187.5
copy code ""@type": "ListItem", "position": 6, "item": { "@id": "https://www.trendyol.com/…"
click at [765, 43] on icon "times" at bounding box center [767, 39] width 7 height 9
